Goal: Find specific fact

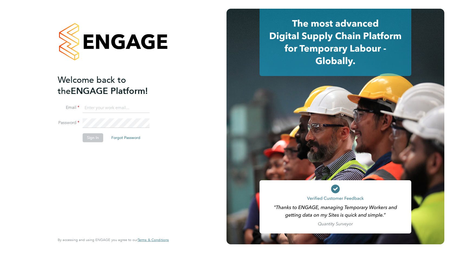
type input "[EMAIL_ADDRESS][DOMAIN_NAME]"
click at [92, 136] on button "Sign In" at bounding box center [93, 137] width 21 height 9
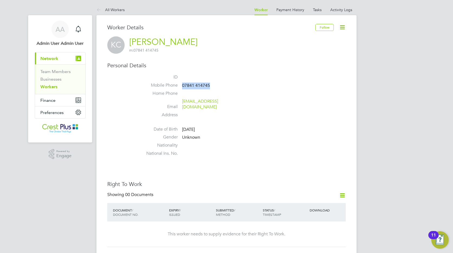
drag, startPoint x: 196, startPoint y: 86, endPoint x: 183, endPoint y: 87, distance: 13.0
click at [183, 87] on li "Mobile Phone [PHONE_NUMBER]" at bounding box center [243, 86] width 206 height 8
copy span "07841 414745"
